Goal: Information Seeking & Learning: Learn about a topic

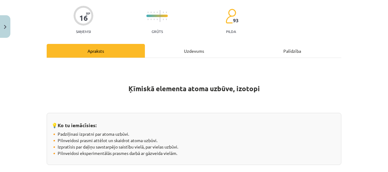
scroll to position [15, 0]
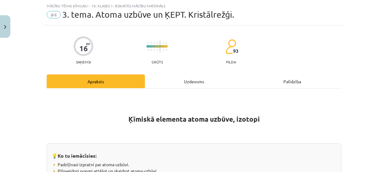
click at [174, 80] on div "Uzdevums" at bounding box center [194, 81] width 98 height 14
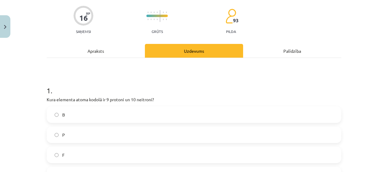
scroll to position [76, 0]
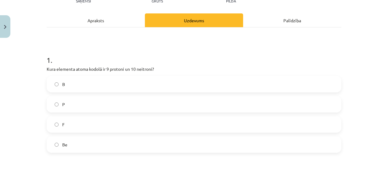
click at [84, 128] on label "F" at bounding box center [193, 124] width 293 height 15
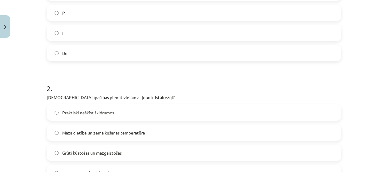
scroll to position [198, 0]
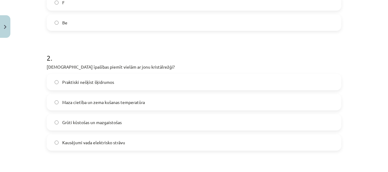
click at [87, 114] on div "Praktiski nešķīst šķidrumos Maza cietība un zema kušanas temperatūra Grūti kūst…" at bounding box center [194, 112] width 295 height 77
click at [86, 123] on span "Grūti kūstošas un mazgaistošas" at bounding box center [91, 122] width 59 height 6
click at [86, 137] on label "Kausējumi vada elektrisko strāvu" at bounding box center [193, 142] width 293 height 15
click at [86, 124] on span "Grūti kūstošas un mazgaistošas" at bounding box center [91, 122] width 59 height 6
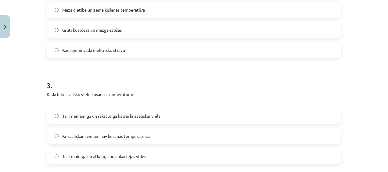
scroll to position [321, 0]
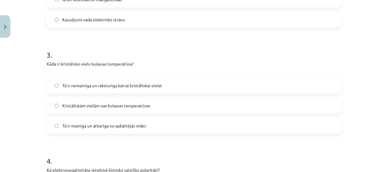
click at [93, 90] on label "Tā ir nemainīga un raksturīga katrai kristāliskai vielai" at bounding box center [193, 85] width 293 height 15
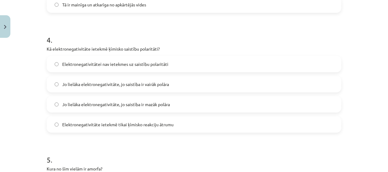
scroll to position [443, 0]
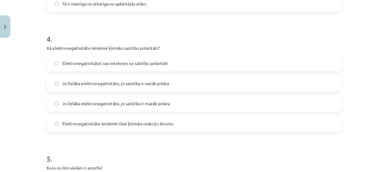
click at [112, 87] on label "Jo lielāka elektronegativitāte, jo saistība ir vairāk polāra" at bounding box center [193, 83] width 293 height 15
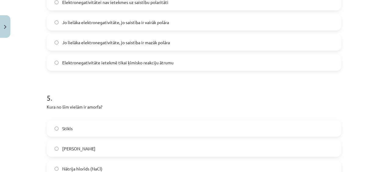
scroll to position [535, 0]
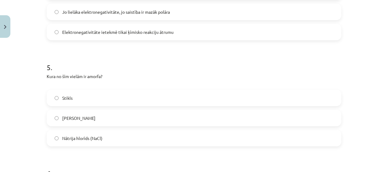
click at [89, 93] on label "Stikls" at bounding box center [193, 97] width 293 height 15
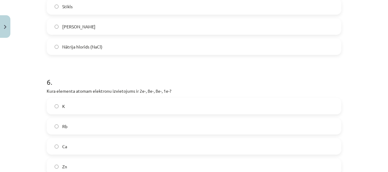
scroll to position [657, 0]
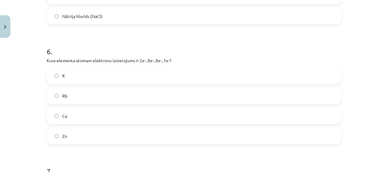
click at [94, 76] on label "K" at bounding box center [193, 75] width 293 height 15
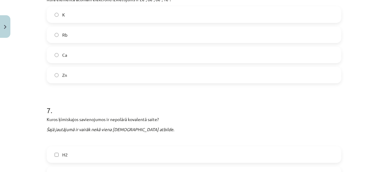
scroll to position [779, 0]
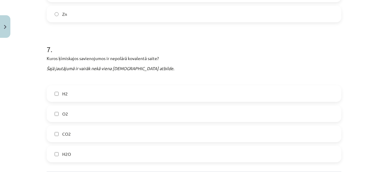
click at [108, 95] on label "H2" at bounding box center [193, 93] width 293 height 15
click at [106, 111] on label "O2" at bounding box center [193, 113] width 293 height 15
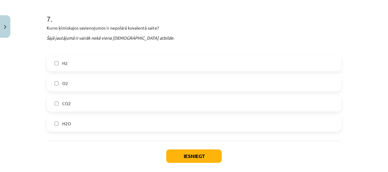
scroll to position [840, 0]
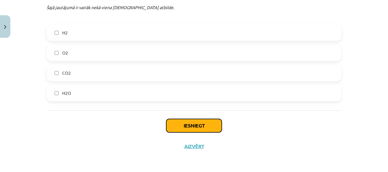
click at [197, 124] on button "Iesniegt" at bounding box center [194, 125] width 56 height 13
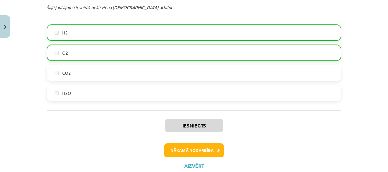
scroll to position [859, 0]
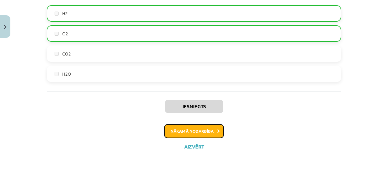
click at [198, 132] on button "Nākamā nodarbība" at bounding box center [194, 131] width 60 height 14
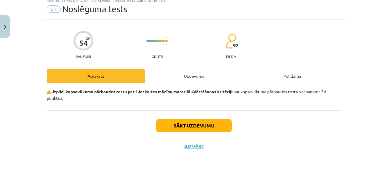
scroll to position [15, 0]
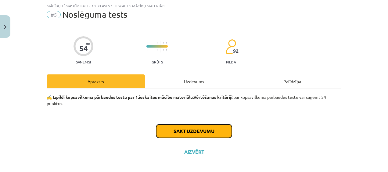
click at [174, 130] on button "Sākt uzdevumu" at bounding box center [194, 130] width 76 height 13
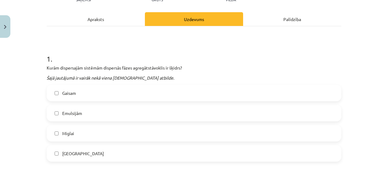
scroll to position [108, 0]
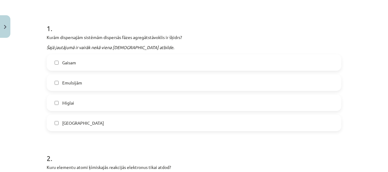
click at [85, 107] on label "Miglai" at bounding box center [193, 102] width 293 height 15
click at [81, 74] on div "Gaisam [GEOGRAPHIC_DATA] [GEOGRAPHIC_DATA] [GEOGRAPHIC_DATA]" at bounding box center [194, 92] width 295 height 77
click at [78, 70] on div "Gaisam" at bounding box center [194, 62] width 295 height 16
click at [77, 66] on label "Gaisam" at bounding box center [193, 62] width 293 height 15
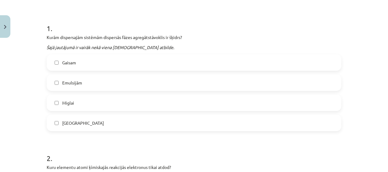
click at [80, 83] on label "Emulsijām" at bounding box center [193, 82] width 293 height 15
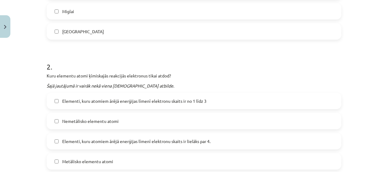
scroll to position [230, 0]
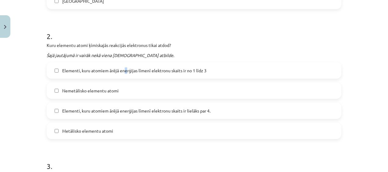
click at [123, 73] on span "Elementi, kuru atomiem ārējā enerģijas līmenī elektronu skaits ir no 1 līdz 3" at bounding box center [134, 70] width 144 height 6
drag, startPoint x: 123, startPoint y: 73, endPoint x: 77, endPoint y: 67, distance: 46.5
click at [79, 60] on div "2 . Kuru elementu atomi ķīmiskajās reakcijās elektronus tikai atdod? Šajā jautā…" at bounding box center [194, 80] width 295 height 118
click at [77, 72] on span "Elementi, kuru atomiem ārējā enerģijas līmenī elektronu skaits ir no 1 līdz 3" at bounding box center [134, 70] width 144 height 6
click at [69, 99] on div "Elementi, kuru atomiem ārējā enerģijas līmenī elektronu skaits ir no 1 līdz 3 N…" at bounding box center [194, 100] width 295 height 77
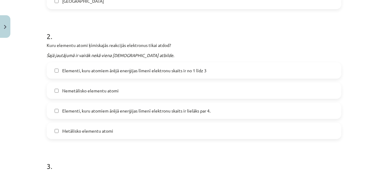
click at [67, 95] on label "Nemetālisko elementu atomi" at bounding box center [193, 90] width 293 height 15
click at [66, 95] on label "Nemetālisko elementu atomi" at bounding box center [193, 90] width 293 height 15
drag, startPoint x: 66, startPoint y: 95, endPoint x: 67, endPoint y: 128, distance: 33.0
click at [67, 128] on label "Metālisko elementu atomi" at bounding box center [193, 130] width 293 height 15
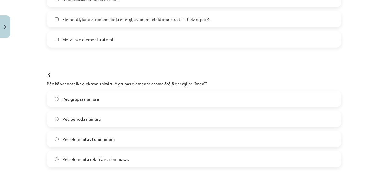
scroll to position [352, 0]
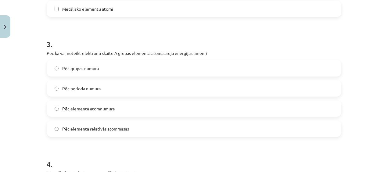
click at [91, 67] on span "Pēc grupas numura" at bounding box center [80, 68] width 37 height 6
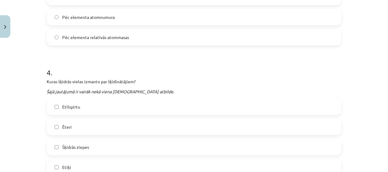
scroll to position [474, 0]
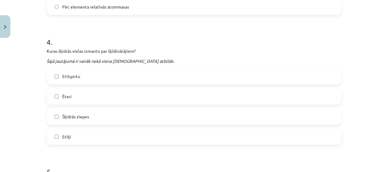
click at [84, 85] on div "Etilspirtu Ēteri Šķidrās ziepes Etiķi" at bounding box center [194, 106] width 295 height 77
click at [84, 81] on label "Etilspirtu" at bounding box center [193, 76] width 293 height 15
click at [81, 90] on label "Ēteri" at bounding box center [193, 96] width 293 height 15
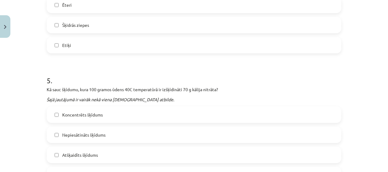
scroll to position [596, 0]
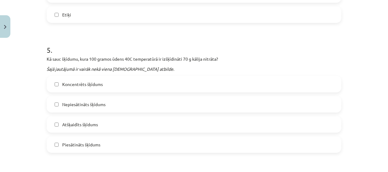
click at [78, 85] on span "Koncentrēts šķīdums" at bounding box center [82, 84] width 41 height 6
click at [63, 145] on span "Piesātināts šķīdums" at bounding box center [81, 145] width 38 height 6
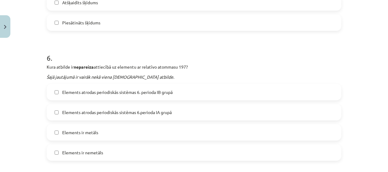
scroll to position [749, 0]
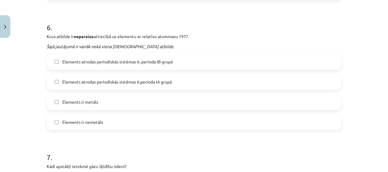
click at [111, 78] on label "Elements atrodas periodiskās sistēmas 6.perioda IA grupā" at bounding box center [193, 81] width 293 height 15
click at [106, 123] on label "Elements ir nemetāls" at bounding box center [193, 121] width 293 height 15
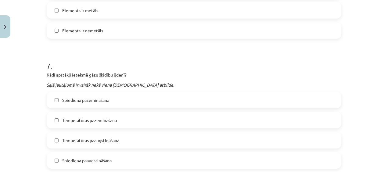
scroll to position [871, 0]
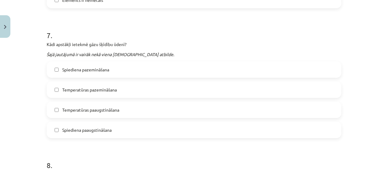
click at [90, 95] on label "Temperatūras pazemināšana" at bounding box center [193, 89] width 293 height 15
click at [84, 125] on label "Spiediena paaugstināšana" at bounding box center [193, 129] width 293 height 15
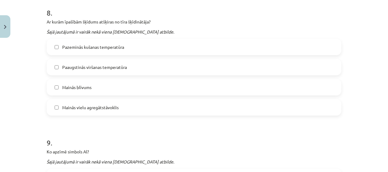
scroll to position [993, 0]
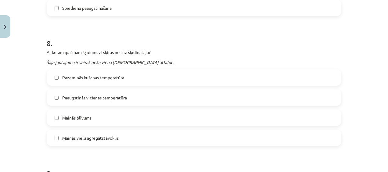
click at [58, 78] on label "Pazeminās kušanas temperatūra" at bounding box center [193, 77] width 293 height 15
click at [65, 95] on span "Paaugstinās viršanas temperatūra" at bounding box center [94, 98] width 65 height 6
click at [71, 112] on label "Mainās blīvums" at bounding box center [193, 117] width 293 height 15
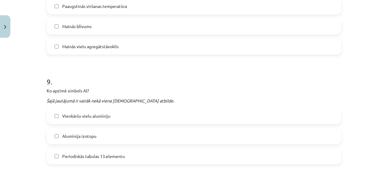
scroll to position [1115, 0]
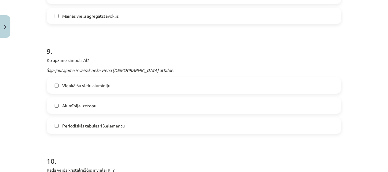
click at [95, 84] on span "Vienkāršu vielu alumīniju" at bounding box center [86, 85] width 48 height 6
drag, startPoint x: 124, startPoint y: 122, endPoint x: 120, endPoint y: 122, distance: 3.1
click at [123, 122] on label "Periodiskās tabulas 13.elementu" at bounding box center [193, 125] width 293 height 15
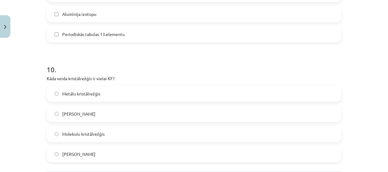
scroll to position [1237, 0]
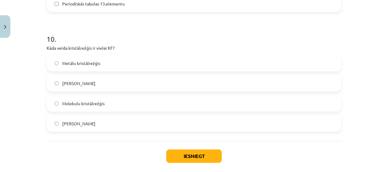
click at [81, 126] on span "[PERSON_NAME]" at bounding box center [78, 123] width 33 height 6
click at [179, 152] on button "Iesniegt" at bounding box center [194, 155] width 56 height 13
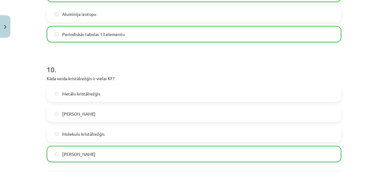
scroll to position [1286, 0]
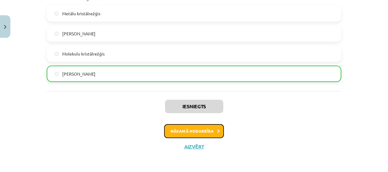
click at [178, 125] on button "Nākamā nodarbība" at bounding box center [194, 131] width 60 height 14
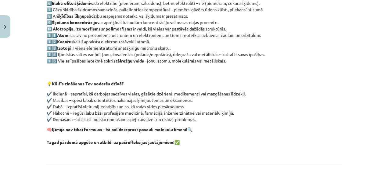
scroll to position [198, 0]
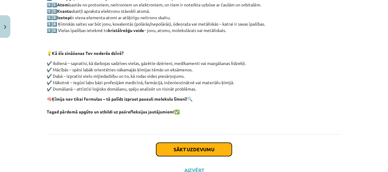
click at [171, 145] on button "Sākt uzdevumu" at bounding box center [194, 149] width 76 height 13
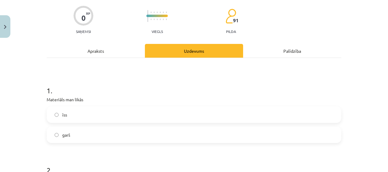
scroll to position [76, 0]
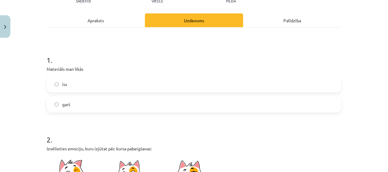
click at [94, 104] on label "garš" at bounding box center [193, 104] width 293 height 15
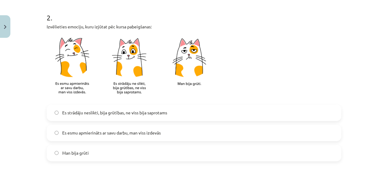
scroll to position [229, 0]
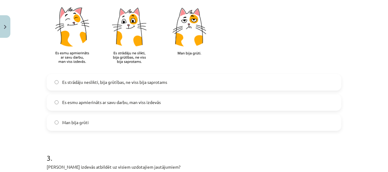
click at [93, 88] on label "Es strādāju neslikti, bija grūtības, ne viss bija saprotams" at bounding box center [193, 82] width 293 height 15
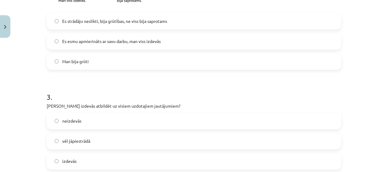
scroll to position [320, 0]
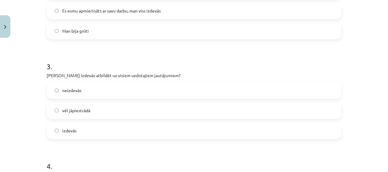
click at [84, 105] on label "vēl jāpiestrādā" at bounding box center [193, 110] width 293 height 15
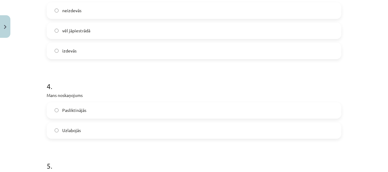
scroll to position [412, 0]
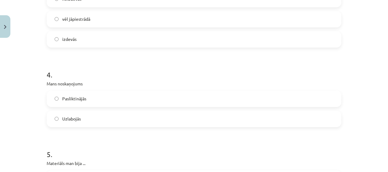
click at [80, 117] on label "Uzlabojās" at bounding box center [193, 118] width 293 height 15
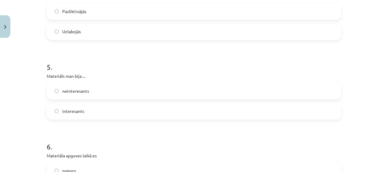
scroll to position [503, 0]
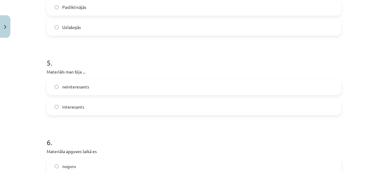
click at [83, 105] on label "interesants" at bounding box center [193, 106] width 293 height 15
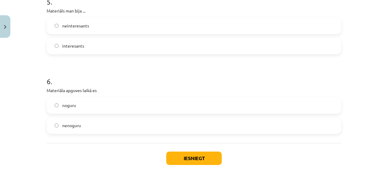
drag, startPoint x: 81, startPoint y: 94, endPoint x: 78, endPoint y: 103, distance: 9.8
click at [79, 99] on div "6 . Materiāla apguves laikā es noguru nenoguru" at bounding box center [194, 100] width 295 height 67
drag, startPoint x: 78, startPoint y: 104, endPoint x: 97, endPoint y: 119, distance: 23.9
click at [78, 105] on label "noguru" at bounding box center [193, 105] width 293 height 15
click at [187, 159] on button "Iesniegt" at bounding box center [194, 158] width 56 height 13
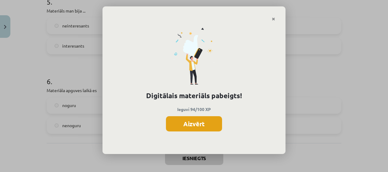
click at [186, 119] on button "Aizvērt" at bounding box center [194, 123] width 56 height 15
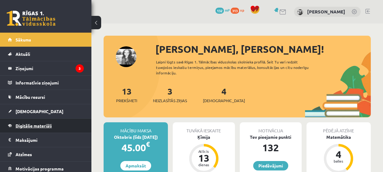
click at [56, 121] on link "Digitālie materiāli" at bounding box center [46, 126] width 76 height 14
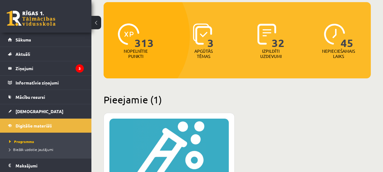
scroll to position [122, 0]
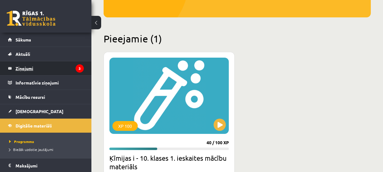
click at [40, 69] on legend "Ziņojumi 3" at bounding box center [50, 68] width 68 height 14
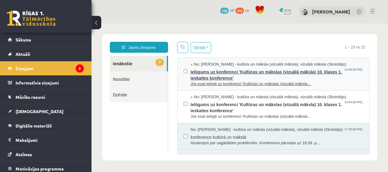
click at [201, 79] on span "Ielūgums uz konferenci 'Kultūras un mākslas (vizuālā māksla) 10. klases 1. iesk…" at bounding box center [277, 74] width 173 height 14
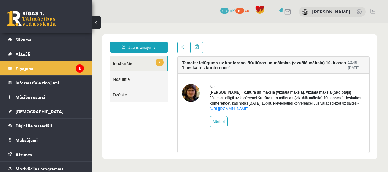
click at [150, 67] on link "2 Ienākošie" at bounding box center [138, 64] width 57 height 16
click at [178, 46] on link at bounding box center [183, 48] width 12 height 12
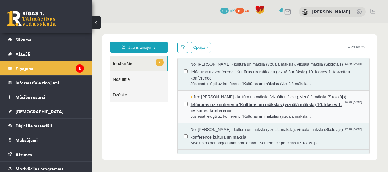
click at [208, 108] on span "Ielūgums uz konferenci 'Kultūras un mākslas (vizuālā māksla) 10. klases 1. iesk…" at bounding box center [277, 107] width 173 height 14
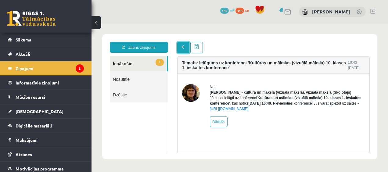
click at [182, 49] on link at bounding box center [183, 48] width 12 height 12
click at [181, 51] on link at bounding box center [183, 48] width 12 height 12
click at [183, 49] on span at bounding box center [183, 47] width 4 height 4
click at [183, 48] on span at bounding box center [183, 47] width 4 height 4
click at [183, 47] on span at bounding box center [183, 47] width 4 height 4
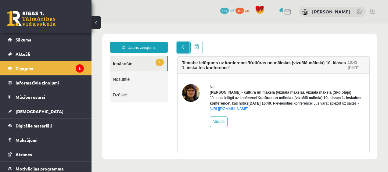
click at [182, 47] on span at bounding box center [183, 47] width 4 height 4
click at [150, 61] on link "1 Ienākošie" at bounding box center [138, 64] width 57 height 16
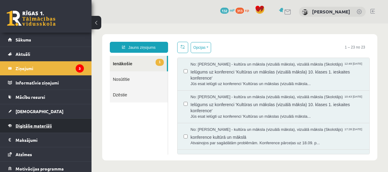
click at [40, 132] on link "Digitālie materiāli" at bounding box center [46, 126] width 76 height 14
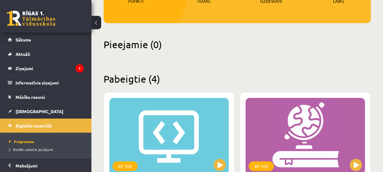
scroll to position [92, 0]
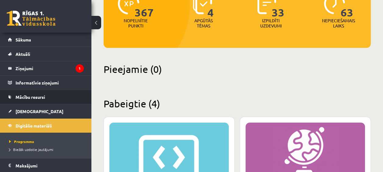
click at [49, 104] on li "Mācību resursi Publicētas konferences Pieslēgties Uzdevumiem Literatūras saraks…" at bounding box center [46, 97] width 92 height 15
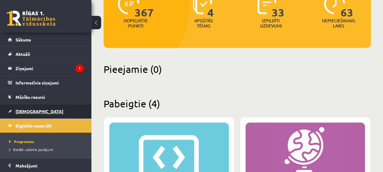
click at [49, 107] on link "[DEMOGRAPHIC_DATA]" at bounding box center [46, 111] width 76 height 14
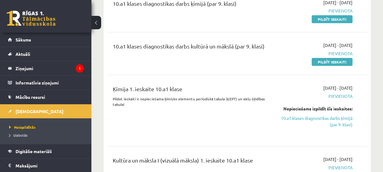
scroll to position [61, 0]
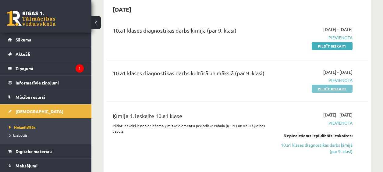
click at [327, 92] on link "Pildīt ieskaiti" at bounding box center [332, 89] width 41 height 8
